Goal: Transaction & Acquisition: Purchase product/service

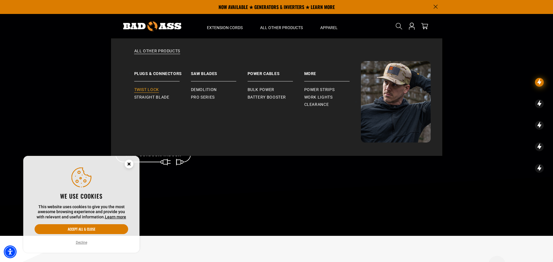
click at [143, 90] on span "Twist Lock" at bounding box center [146, 89] width 25 height 5
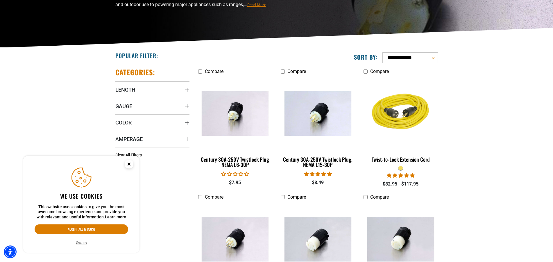
scroll to position [116, 0]
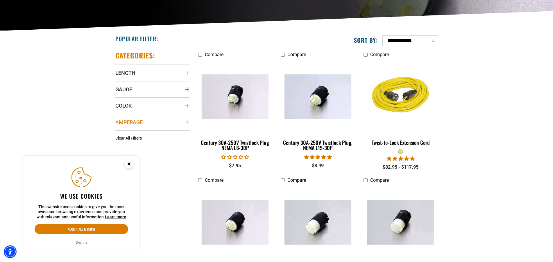
click at [185, 123] on icon "Amperage" at bounding box center [187, 122] width 5 height 5
click at [185, 123] on div "Amperage" at bounding box center [187, 122] width 5 height 5
click at [136, 123] on span "Amperage" at bounding box center [128, 122] width 27 height 7
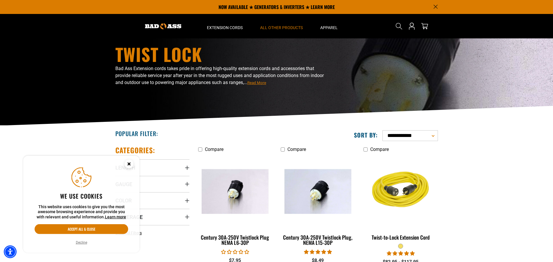
scroll to position [0, 0]
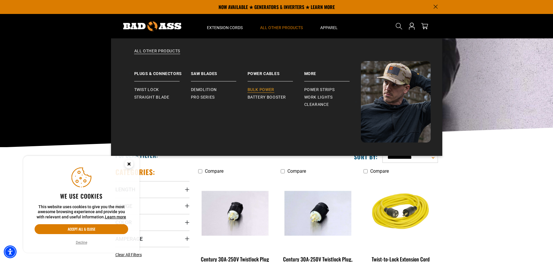
click at [272, 90] on span "Bulk Power" at bounding box center [260, 89] width 27 height 5
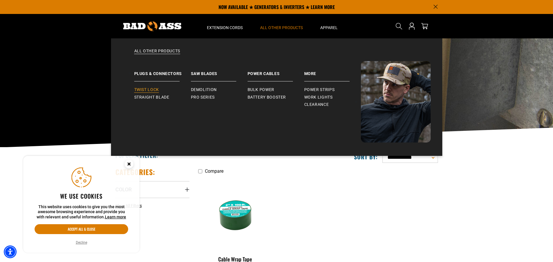
click at [156, 88] on span "Twist Lock" at bounding box center [146, 89] width 25 height 5
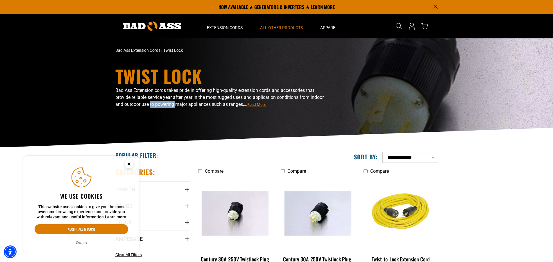
drag, startPoint x: 150, startPoint y: 118, endPoint x: 374, endPoint y: 124, distance: 224.6
click at [187, 119] on div "Bad Ass Extension cords takes pride in offering high-quality extension cords an…" at bounding box center [221, 103] width 212 height 32
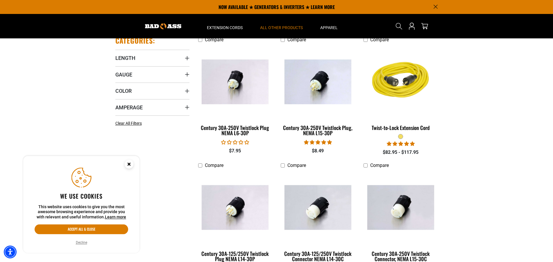
scroll to position [116, 0]
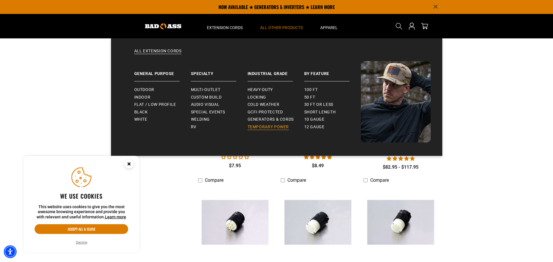
click at [265, 128] on span "Temporary Power" at bounding box center [268, 126] width 42 height 5
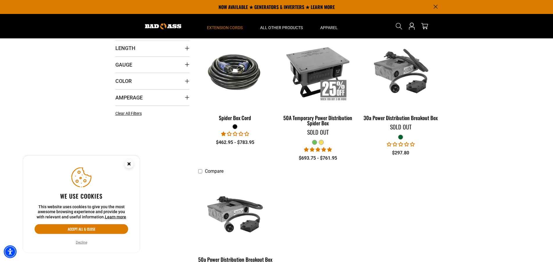
scroll to position [136, 0]
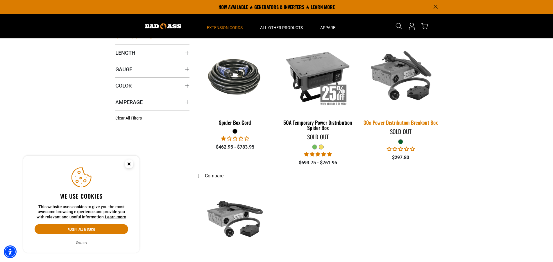
click at [416, 91] on img at bounding box center [400, 76] width 81 height 74
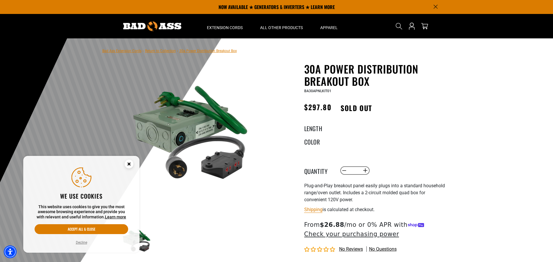
click at [200, 127] on img at bounding box center [189, 134] width 140 height 140
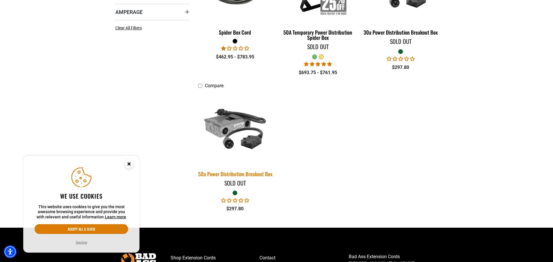
scroll to position [227, 0]
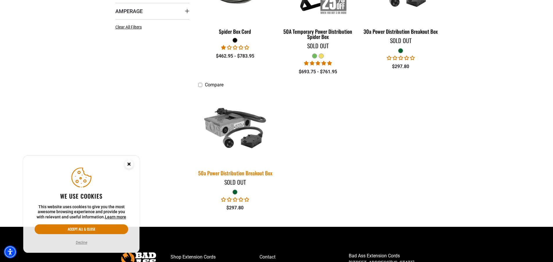
click at [213, 115] on img at bounding box center [234, 127] width 81 height 74
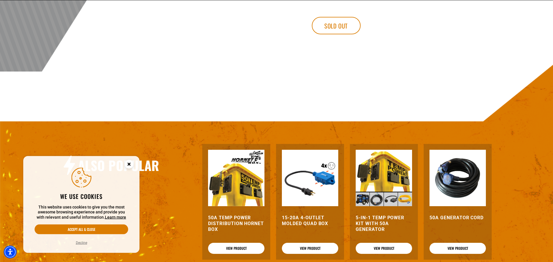
scroll to position [295, 0]
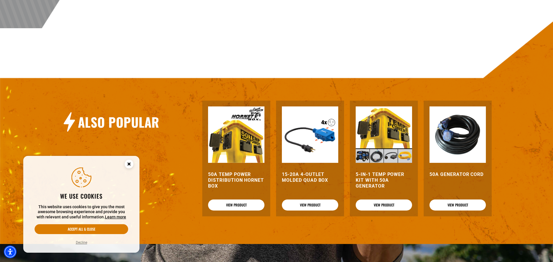
click at [448, 149] on img at bounding box center [457, 134] width 56 height 56
